Goal: Check status: Check status

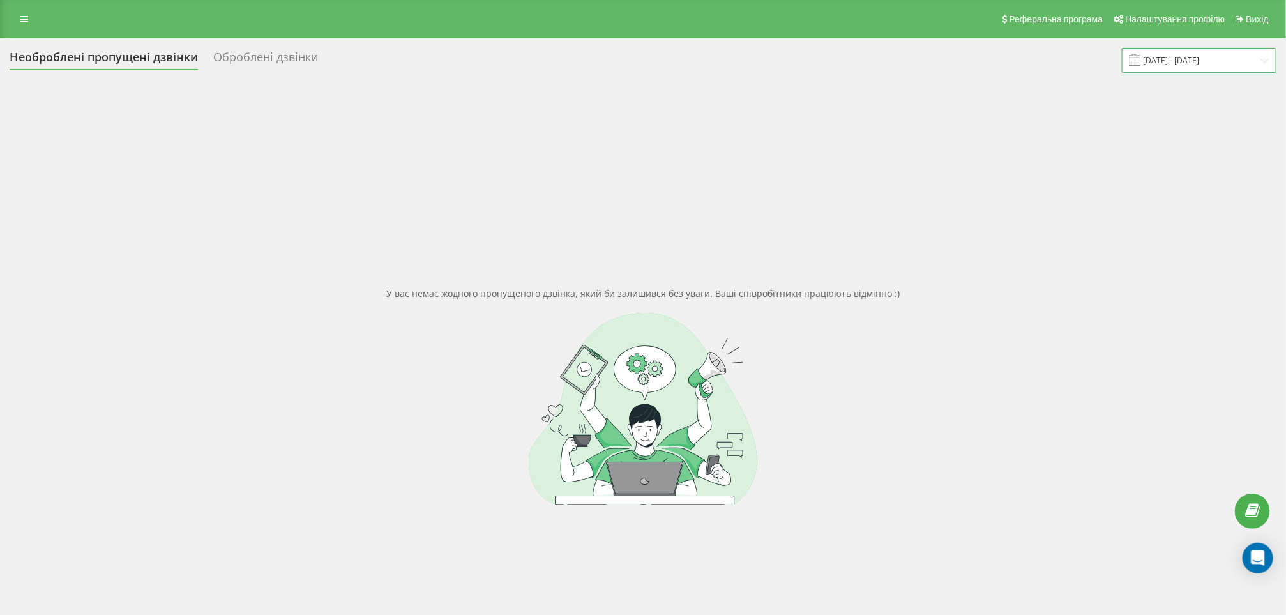
click at [1183, 70] on input "18.07.2025 - 18.08.2025" at bounding box center [1199, 60] width 155 height 25
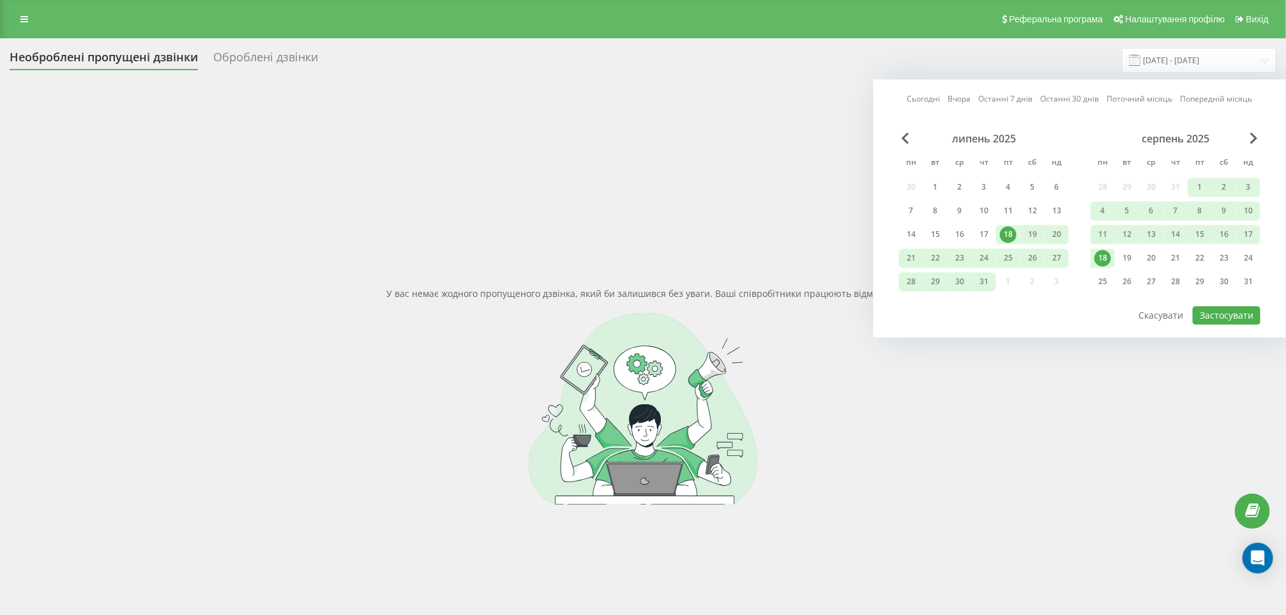
click at [998, 98] on link "Останні 7 днів" at bounding box center [1006, 99] width 54 height 12
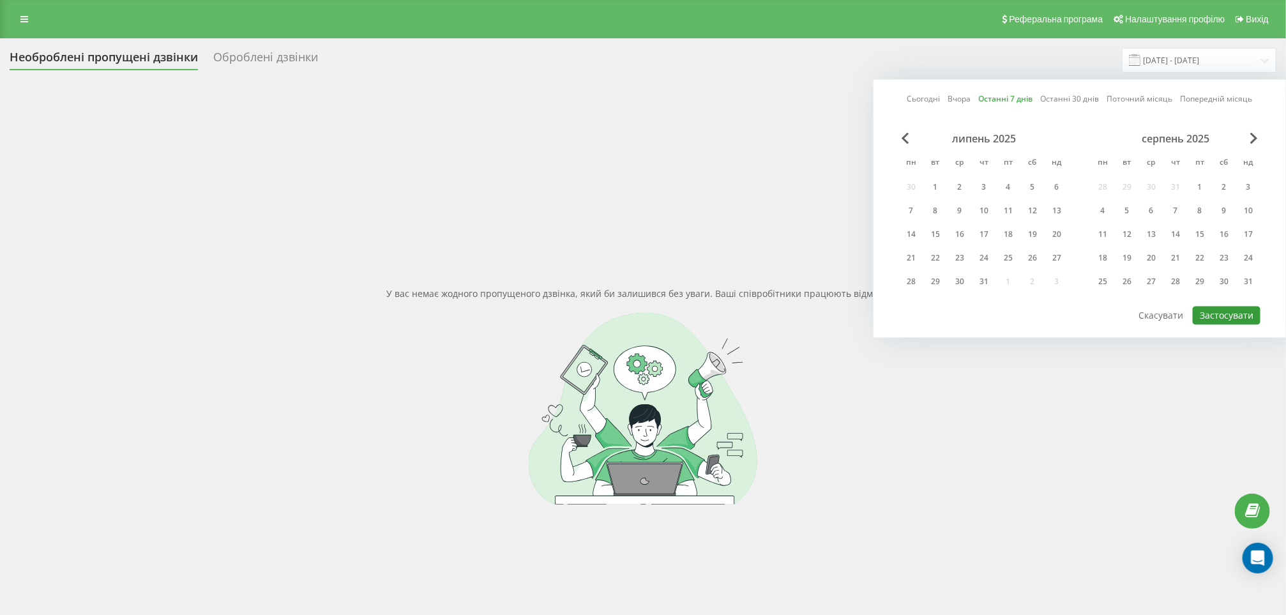
click at [1224, 309] on button "Застосувати" at bounding box center [1227, 316] width 68 height 19
type input "[DATE] - [DATE]"
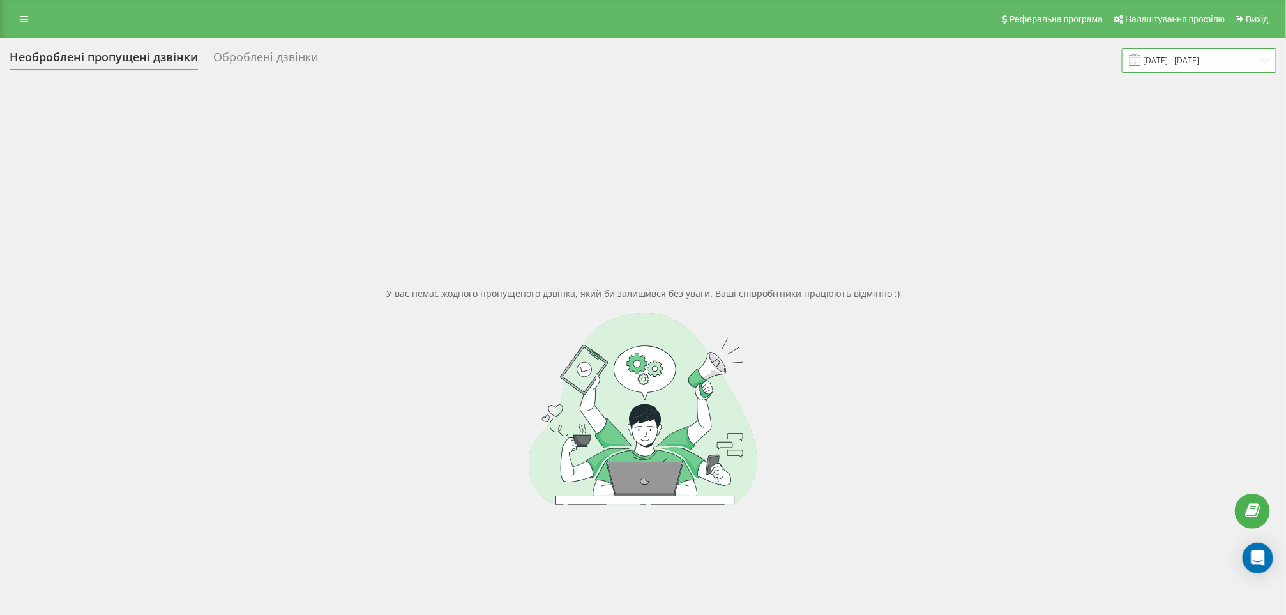
click at [1196, 61] on input "[DATE] - [DATE]" at bounding box center [1199, 60] width 155 height 25
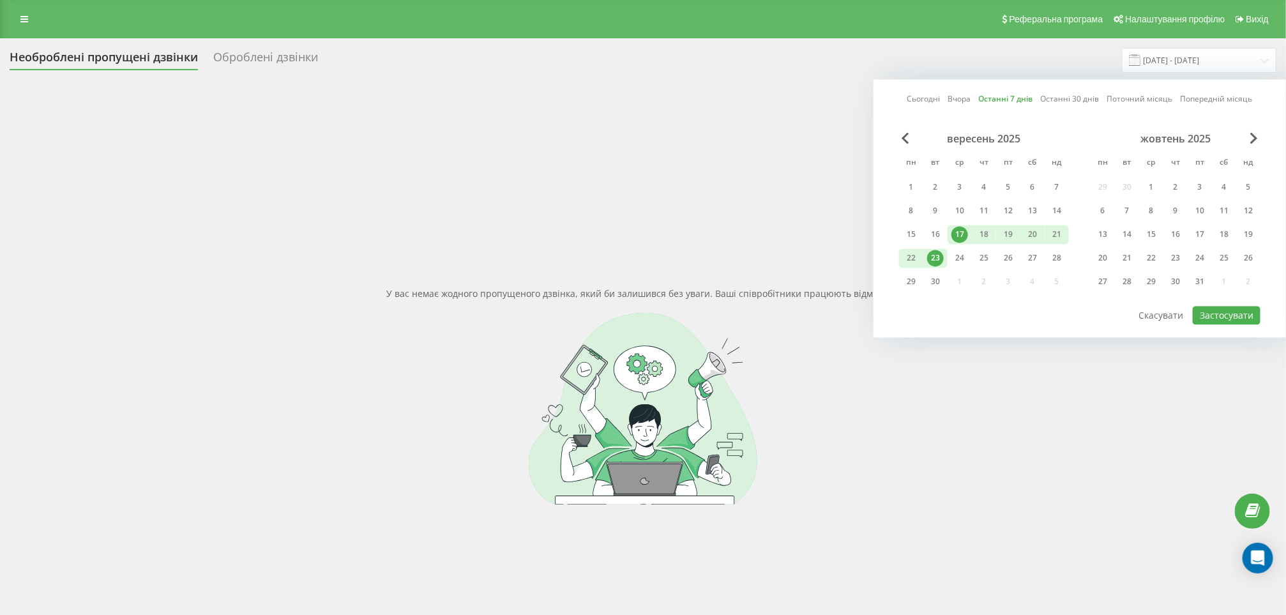
click at [1006, 100] on link "Останні 7 днів" at bounding box center [1006, 99] width 54 height 12
click at [1236, 310] on button "Застосувати" at bounding box center [1227, 316] width 68 height 19
